Goal: Information Seeking & Learning: Learn about a topic

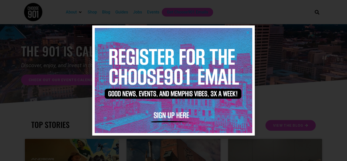
click at [248, 32] on icon "Close" at bounding box center [248, 32] width 4 height 4
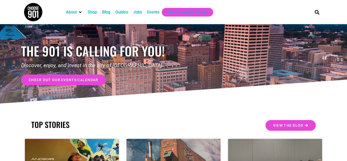
click at [136, 13] on div "Jobs" at bounding box center [137, 12] width 9 height 6
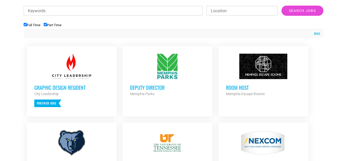
scroll to position [199, 0]
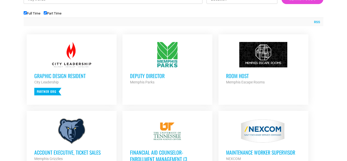
click at [153, 74] on h3 "Deputy Director" at bounding box center [167, 75] width 75 height 7
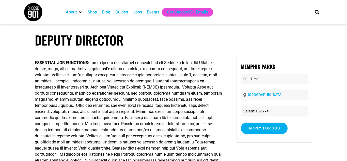
click at [136, 13] on div "Jobs" at bounding box center [137, 12] width 9 height 6
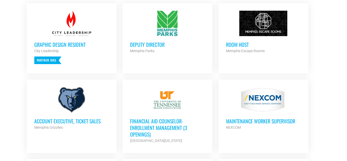
scroll to position [237, 0]
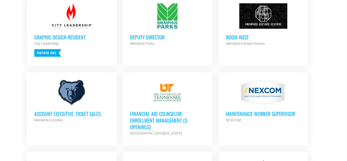
click at [239, 44] on strong "Memphis Escape Rooms" at bounding box center [245, 43] width 39 height 4
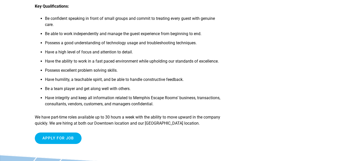
scroll to position [185, 0]
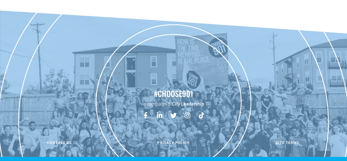
checkbox input "true"
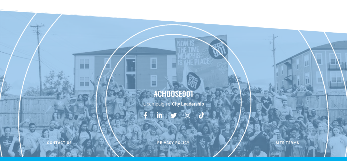
click at [217, 89] on h2 "#choose901" at bounding box center [174, 93] width 342 height 11
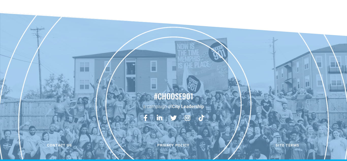
drag, startPoint x: 211, startPoint y: 21, endPoint x: 175, endPoint y: 17, distance: 35.9
drag, startPoint x: 243, startPoint y: 124, endPoint x: 244, endPoint y: 127, distance: 3.0
click at [244, 125] on div "Facebook-f Linkedin-in Twitter Instagram Tiktok" at bounding box center [174, 123] width 342 height 25
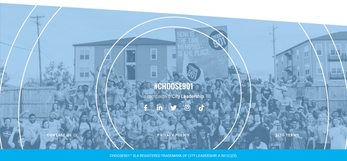
scroll to position [766, 0]
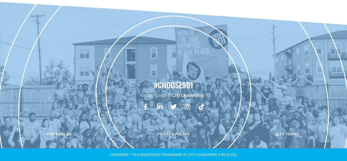
click at [168, 87] on h2 "#choose901" at bounding box center [174, 84] width 342 height 11
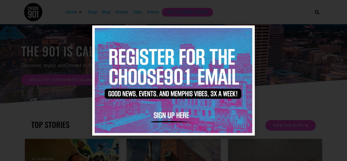
click at [248, 33] on icon "Close" at bounding box center [248, 32] width 4 height 4
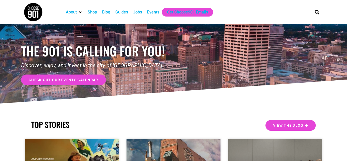
click at [138, 13] on div "Jobs" at bounding box center [137, 12] width 9 height 6
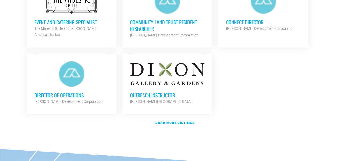
scroll to position [627, 0]
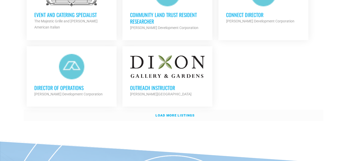
click at [165, 116] on strong "Load more listings" at bounding box center [174, 115] width 39 height 4
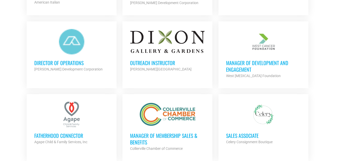
scroll to position [638, 0]
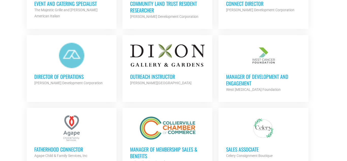
click at [66, 76] on h3 "Director of Operations" at bounding box center [71, 76] width 75 height 7
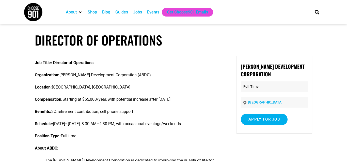
click at [138, 12] on div "Jobs" at bounding box center [137, 12] width 9 height 6
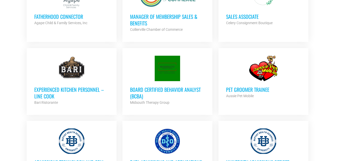
scroll to position [801, 0]
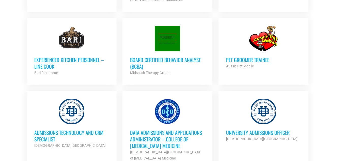
drag, startPoint x: 244, startPoint y: 57, endPoint x: 264, endPoint y: 63, distance: 21.6
click at [244, 57] on h3 "Pet Groomer Trainee" at bounding box center [263, 59] width 75 height 7
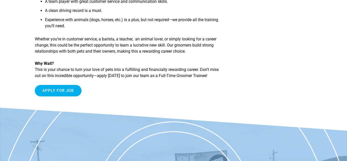
scroll to position [286, 0]
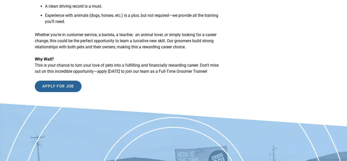
drag, startPoint x: 62, startPoint y: 95, endPoint x: 84, endPoint y: 95, distance: 21.8
click at [63, 92] on input "Apply for job" at bounding box center [58, 86] width 47 height 11
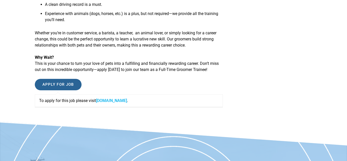
scroll to position [289, 0]
